Goal: Task Accomplishment & Management: Manage account settings

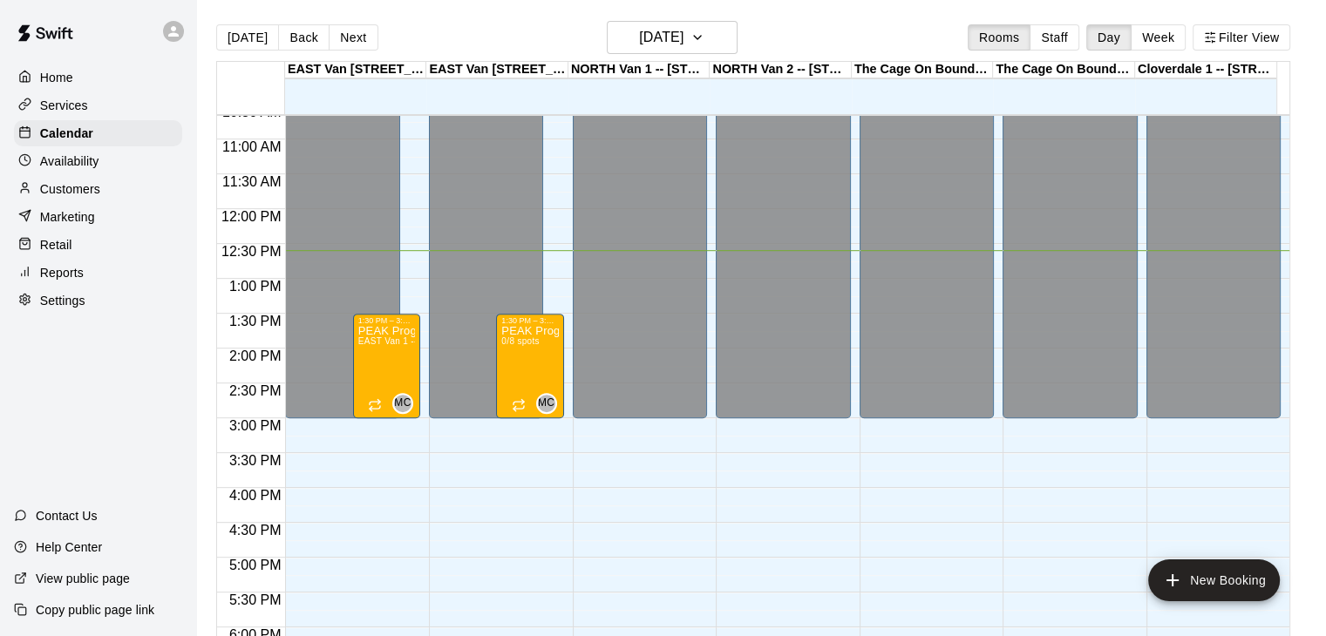
scroll to position [738, 0]
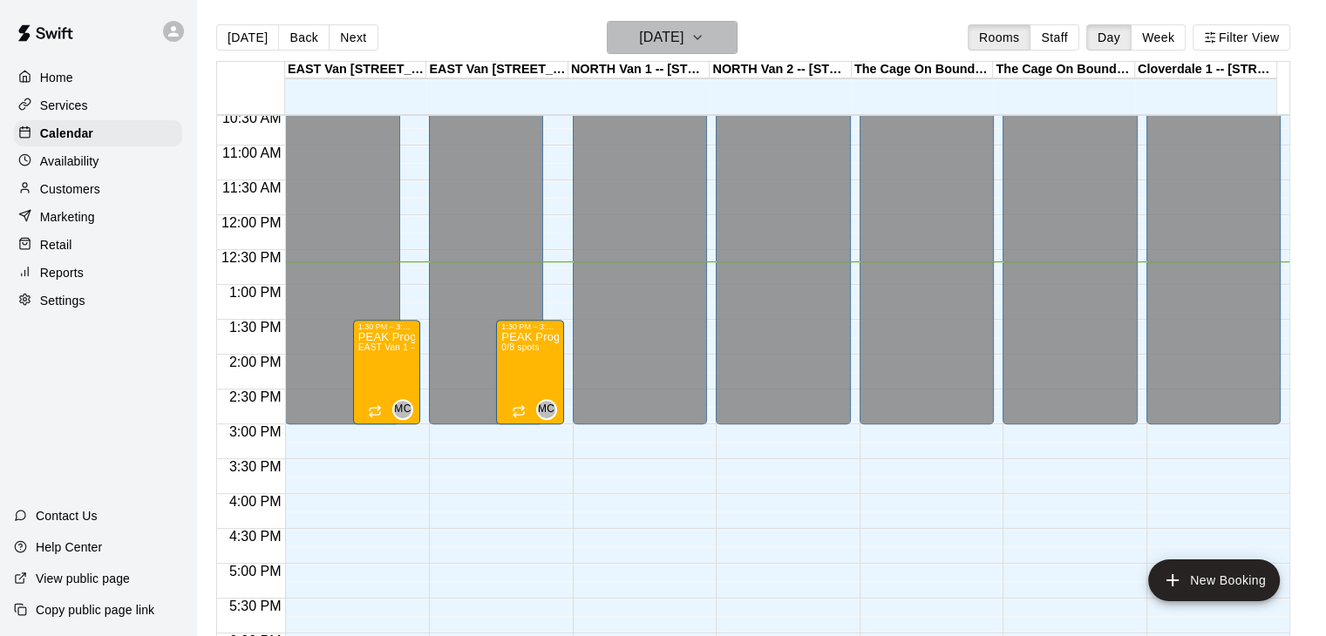
click at [704, 34] on icon "button" at bounding box center [697, 37] width 14 height 21
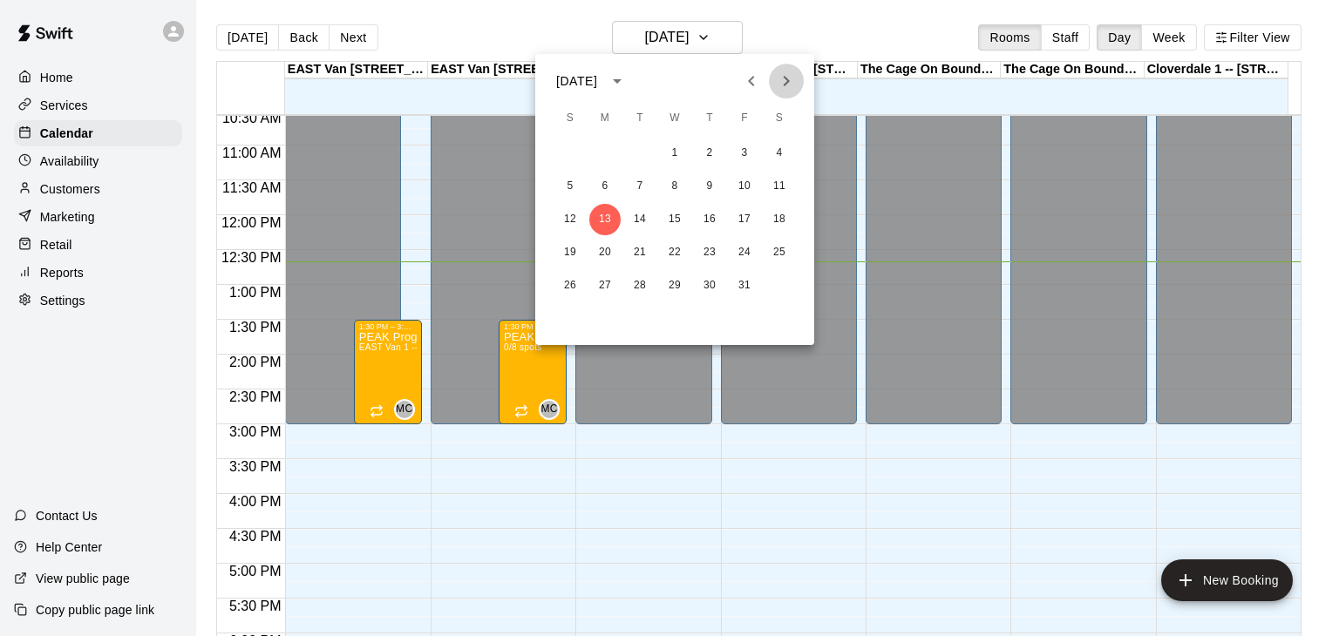
click at [778, 85] on icon "Next month" at bounding box center [786, 81] width 21 height 21
click at [753, 83] on icon "Previous month" at bounding box center [751, 81] width 21 height 21
click at [778, 85] on icon "Next month" at bounding box center [786, 81] width 21 height 21
click at [780, 221] on button "18" at bounding box center [779, 219] width 31 height 31
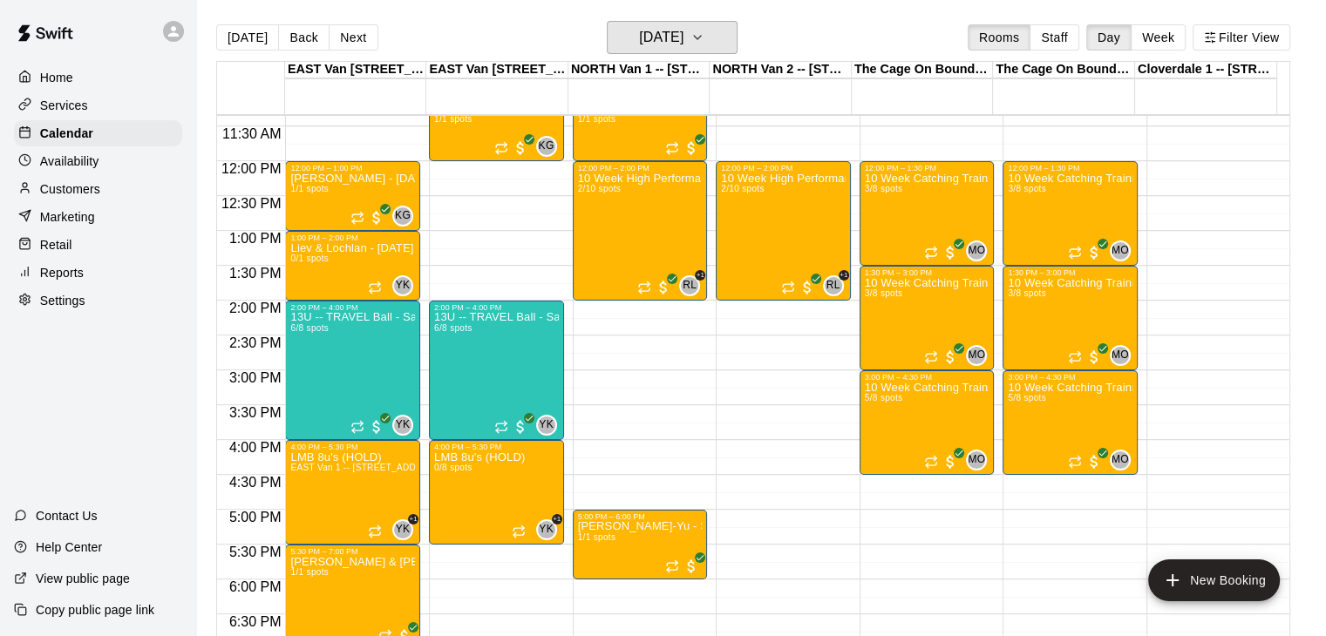
scroll to position [799, 0]
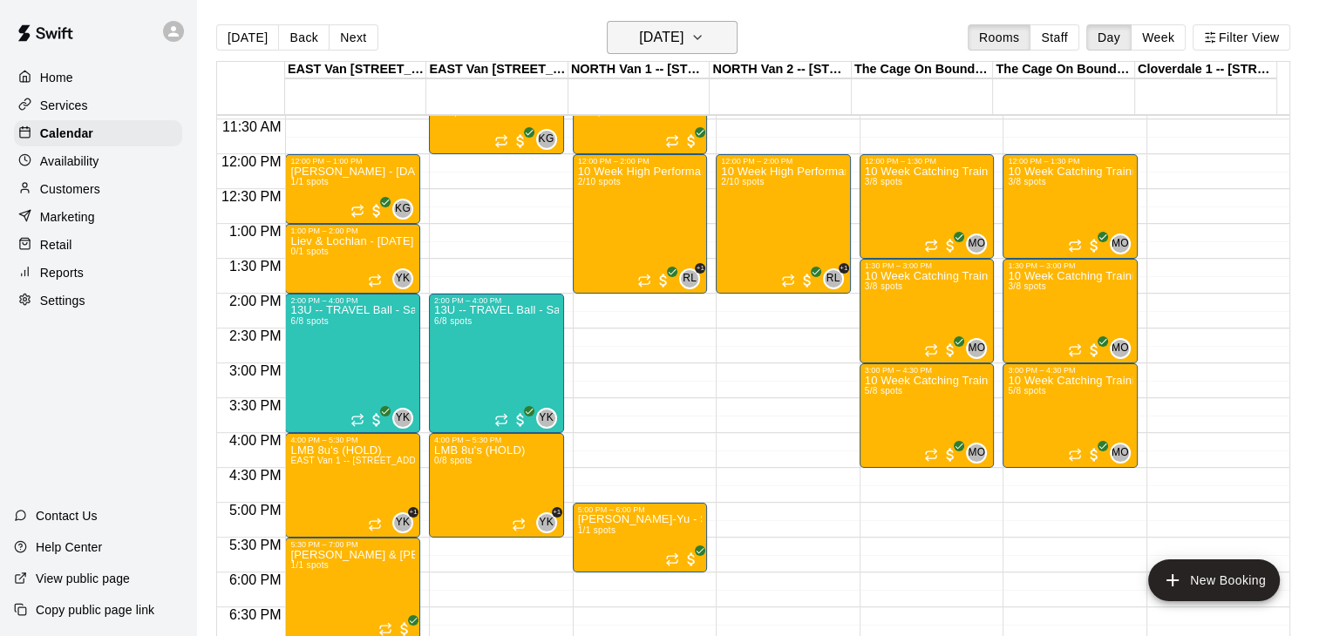
click at [704, 32] on icon "button" at bounding box center [697, 37] width 14 height 21
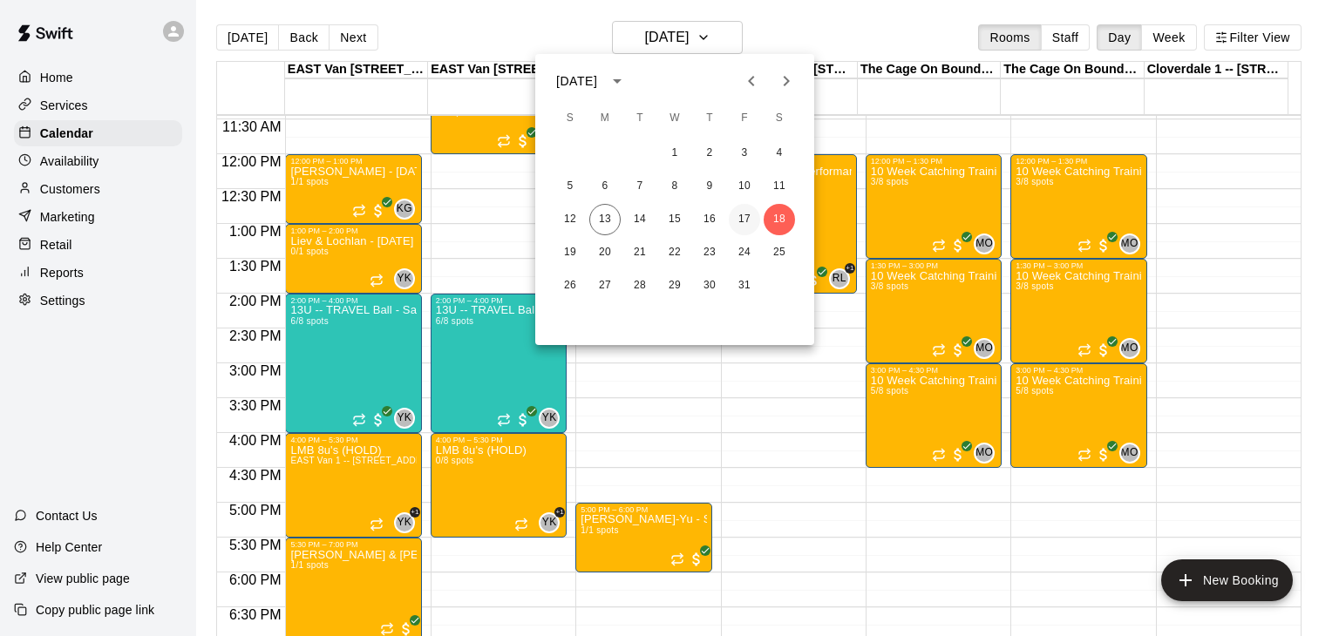
click at [740, 207] on button "17" at bounding box center [744, 219] width 31 height 31
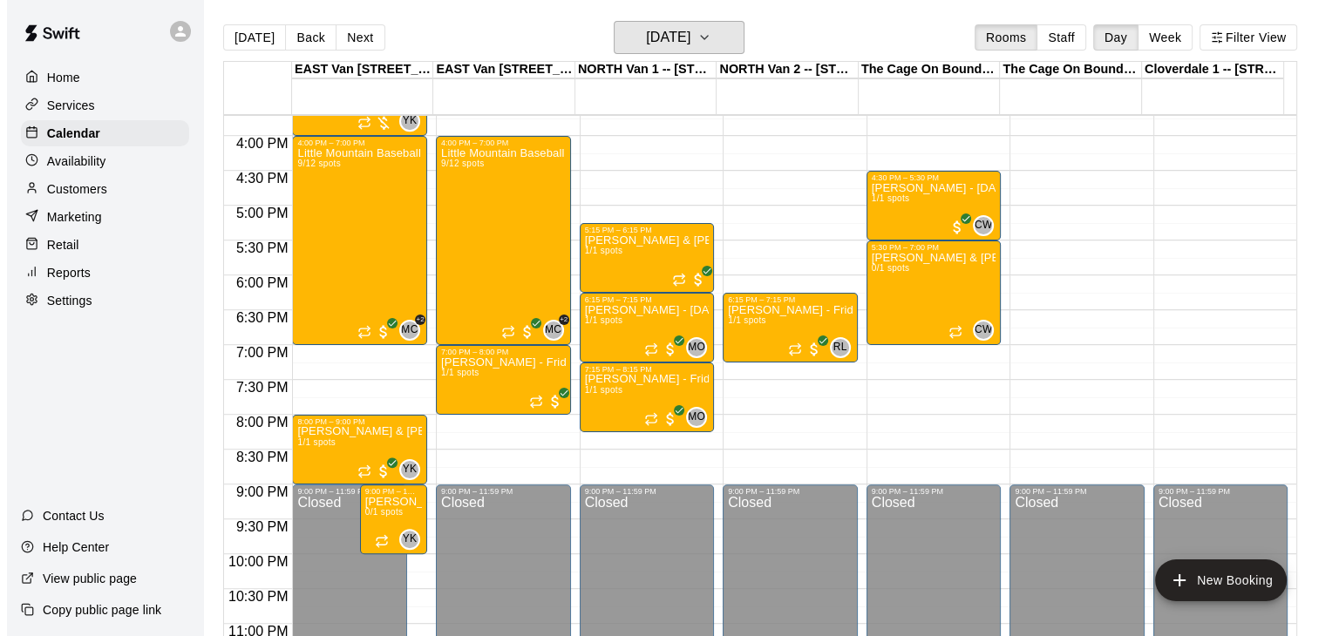
scroll to position [1133, 0]
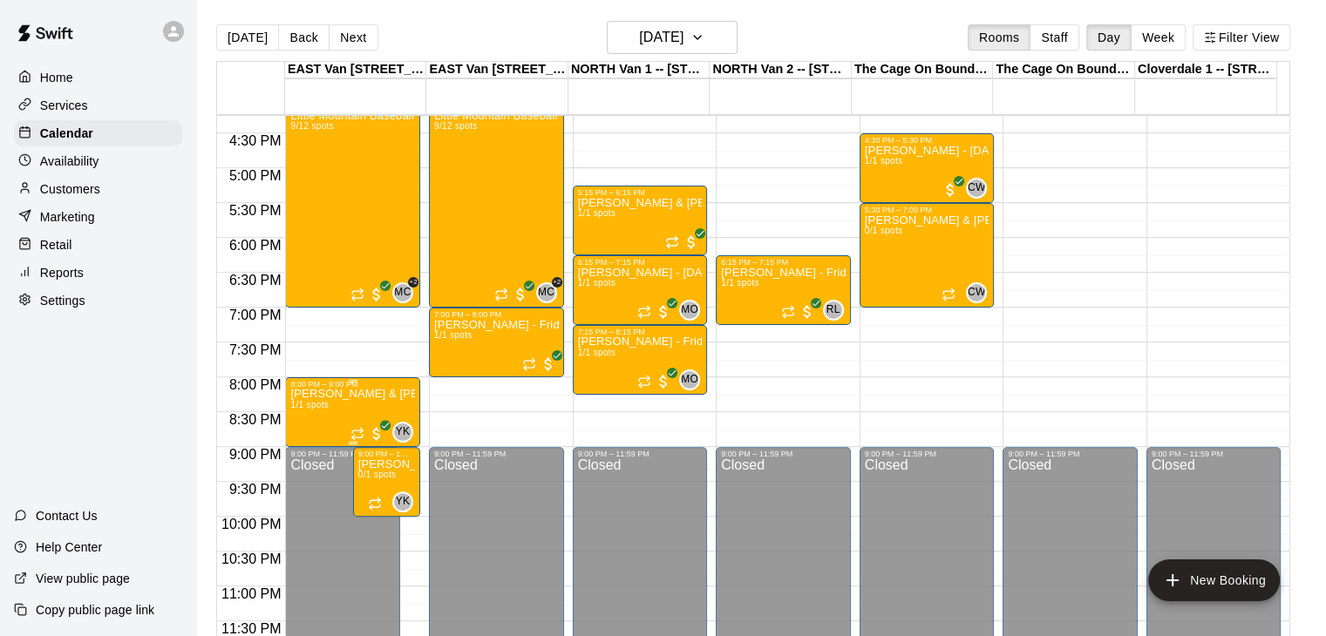
click at [357, 394] on p "[PERSON_NAME] & [PERSON_NAME] - Fridays, [DATE]-[DATE] @ [GEOGRAPHIC_DATA] (9wk…" at bounding box center [352, 394] width 125 height 0
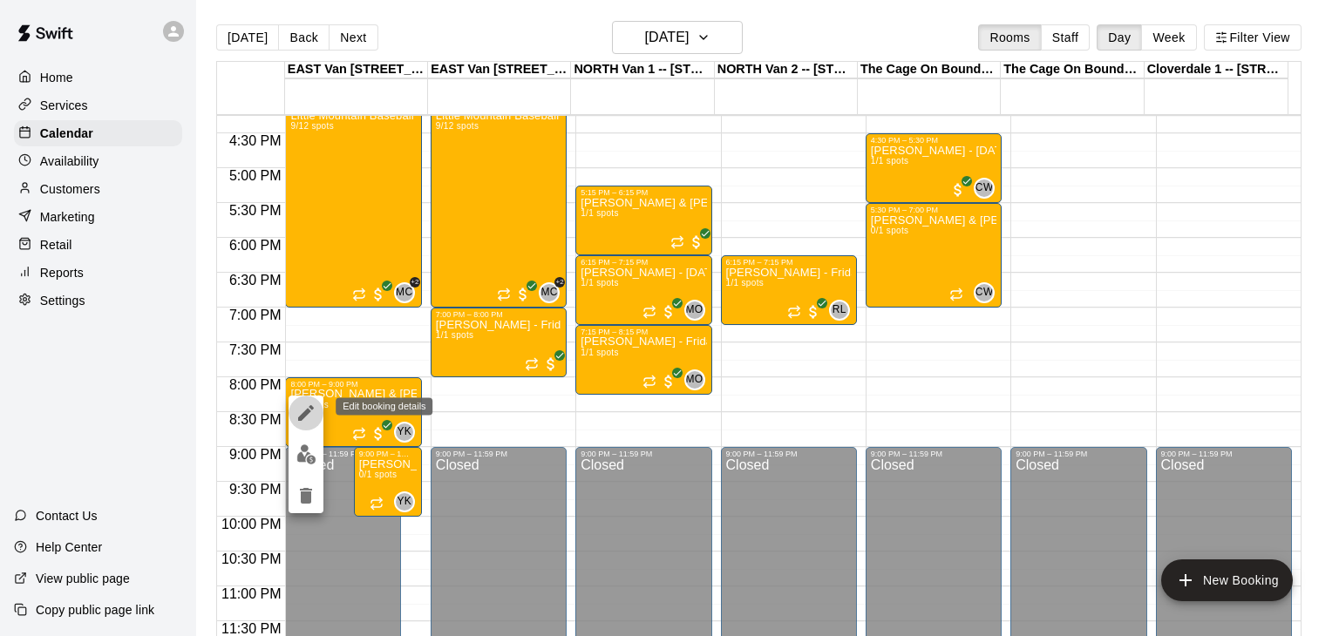
click at [303, 407] on icon "edit" at bounding box center [306, 413] width 21 height 21
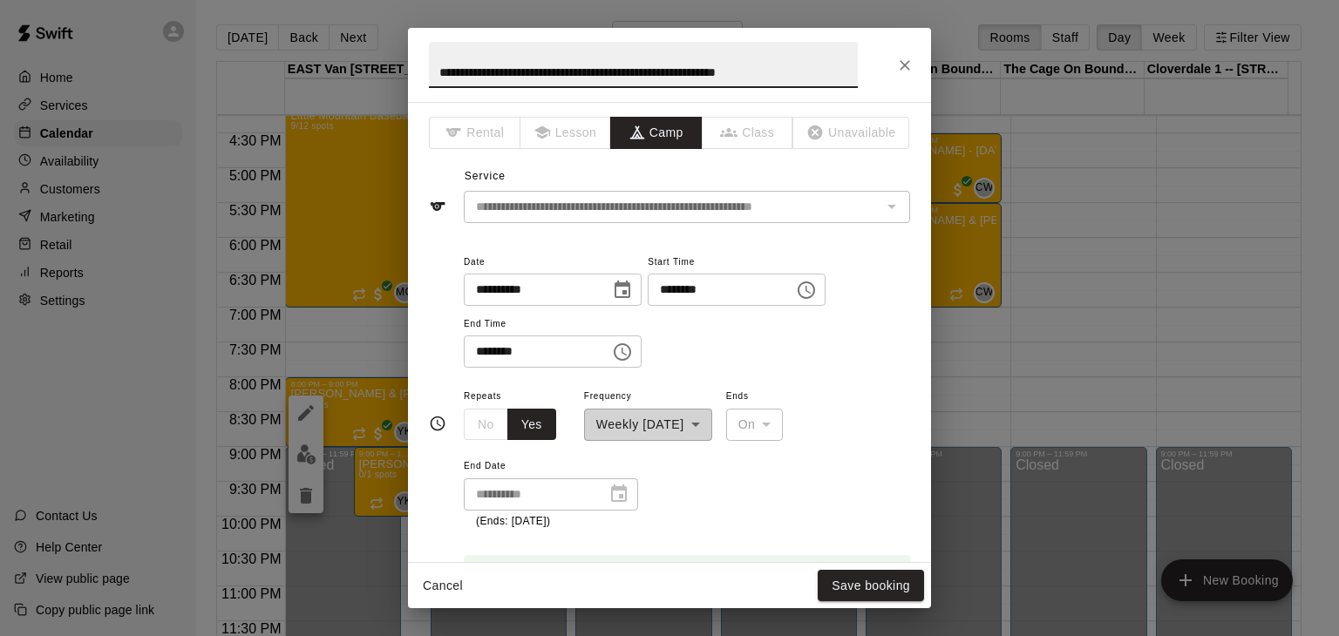
type input "**********"
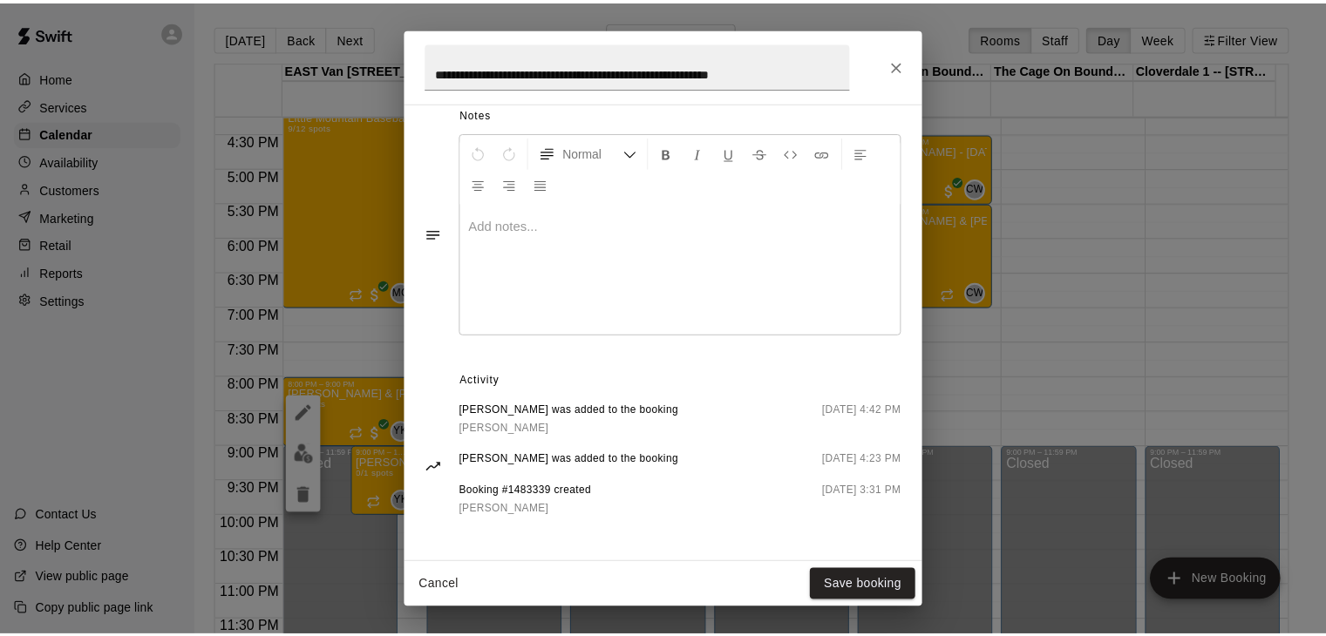
scroll to position [0, 0]
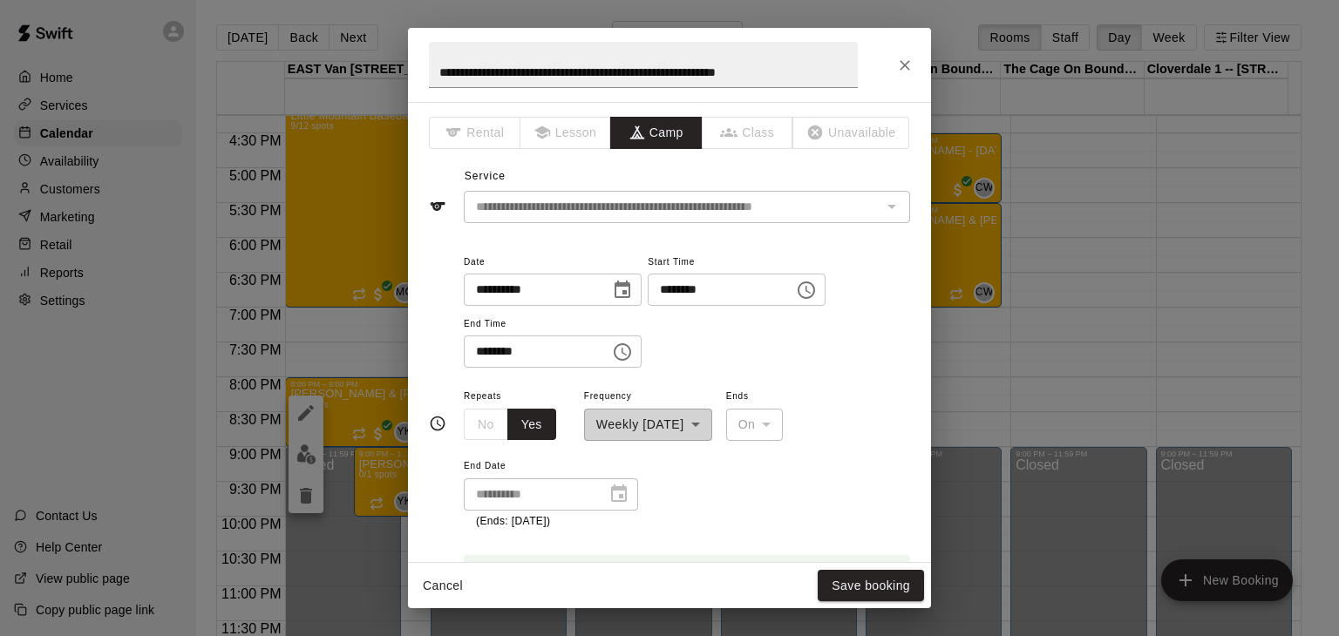
click at [909, 58] on icon "Close" at bounding box center [904, 65] width 17 height 17
